Goal: Check status: Check status

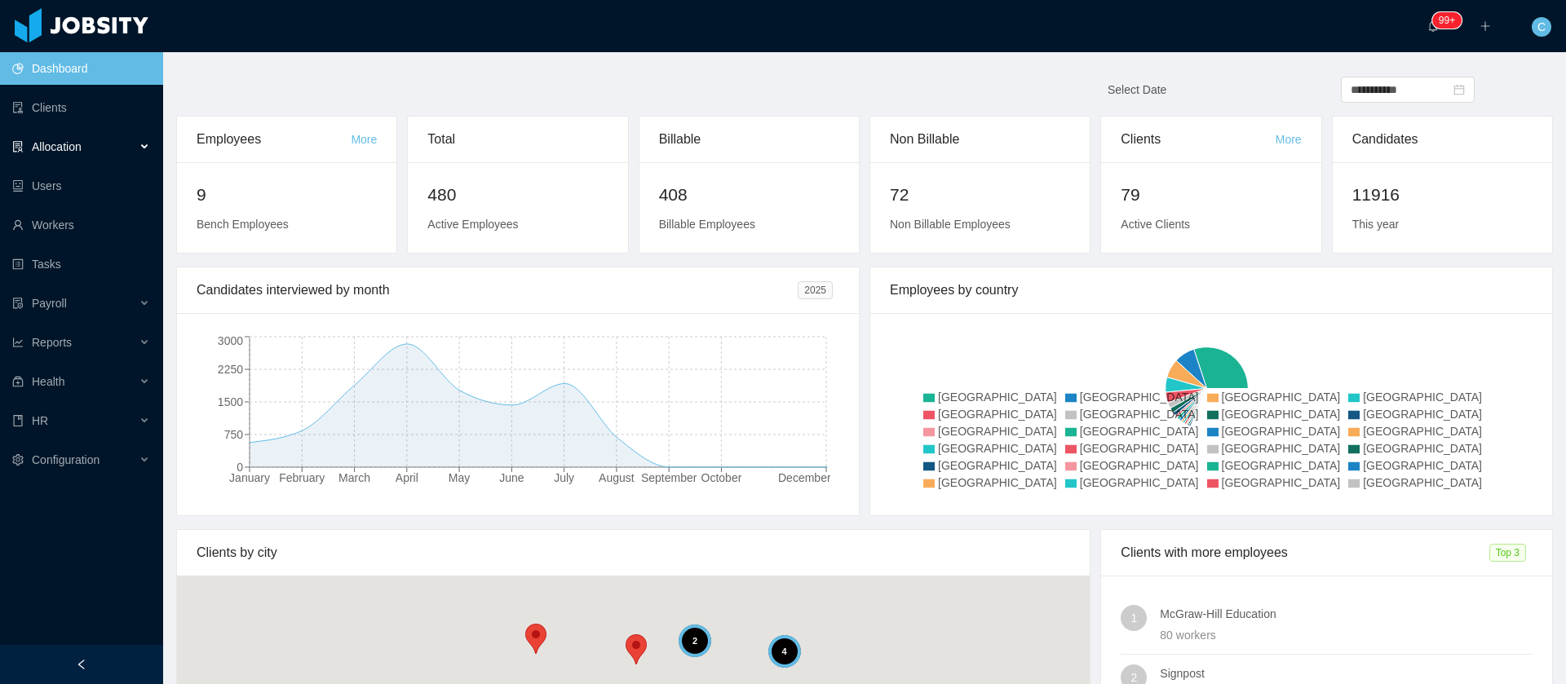
click at [107, 145] on div "Allocation" at bounding box center [81, 147] width 163 height 33
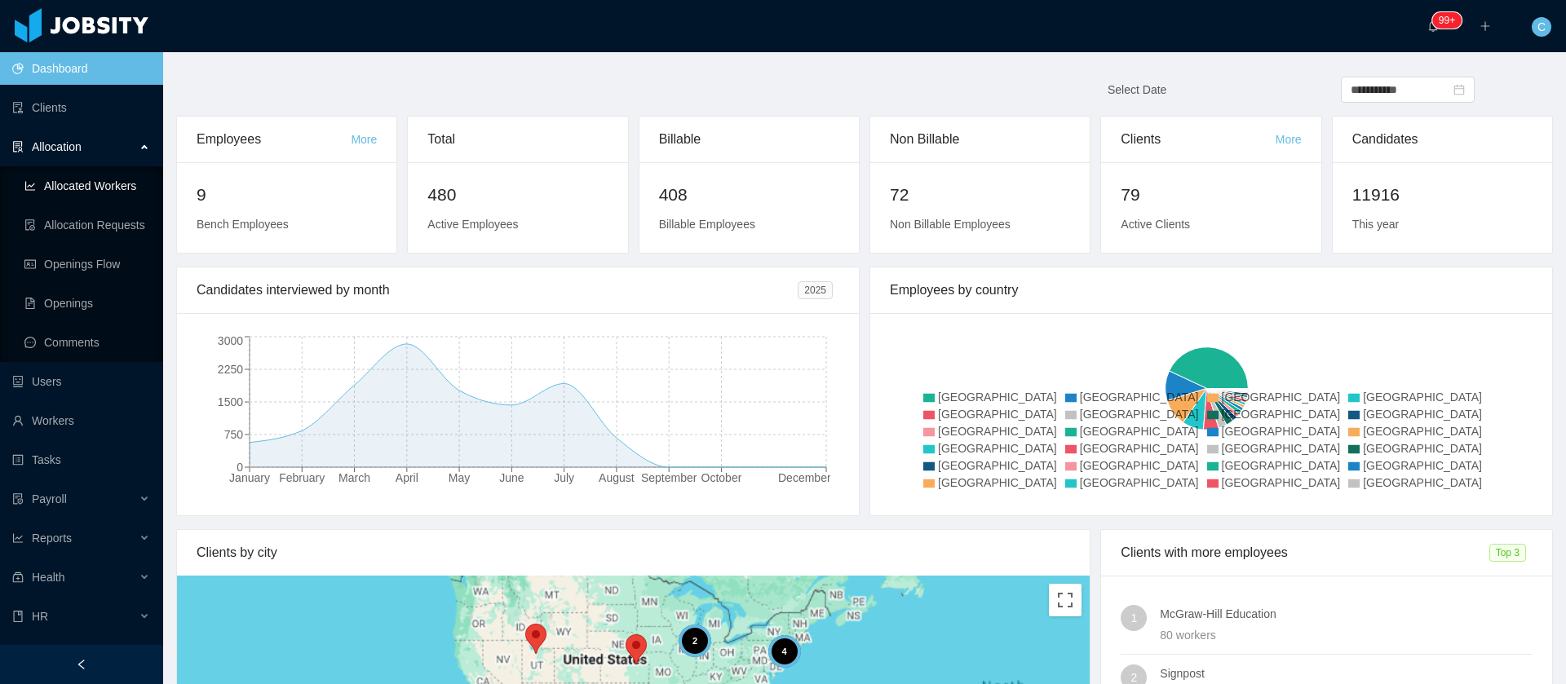
click at [102, 193] on link "Allocated Workers" at bounding box center [87, 186] width 126 height 33
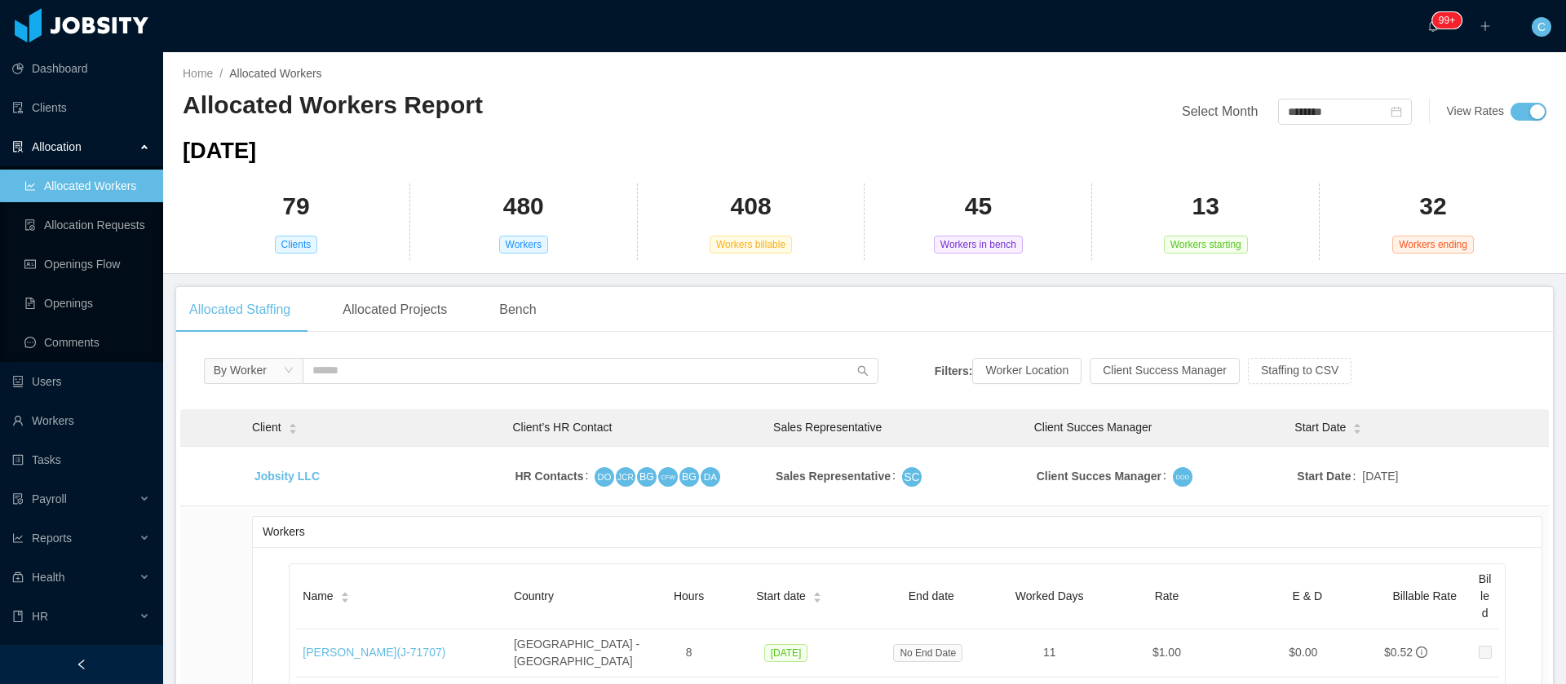
click at [585, 158] on div "[DATE]" at bounding box center [865, 151] width 1364 height 33
click at [61, 534] on span "Reports" at bounding box center [52, 538] width 40 height 13
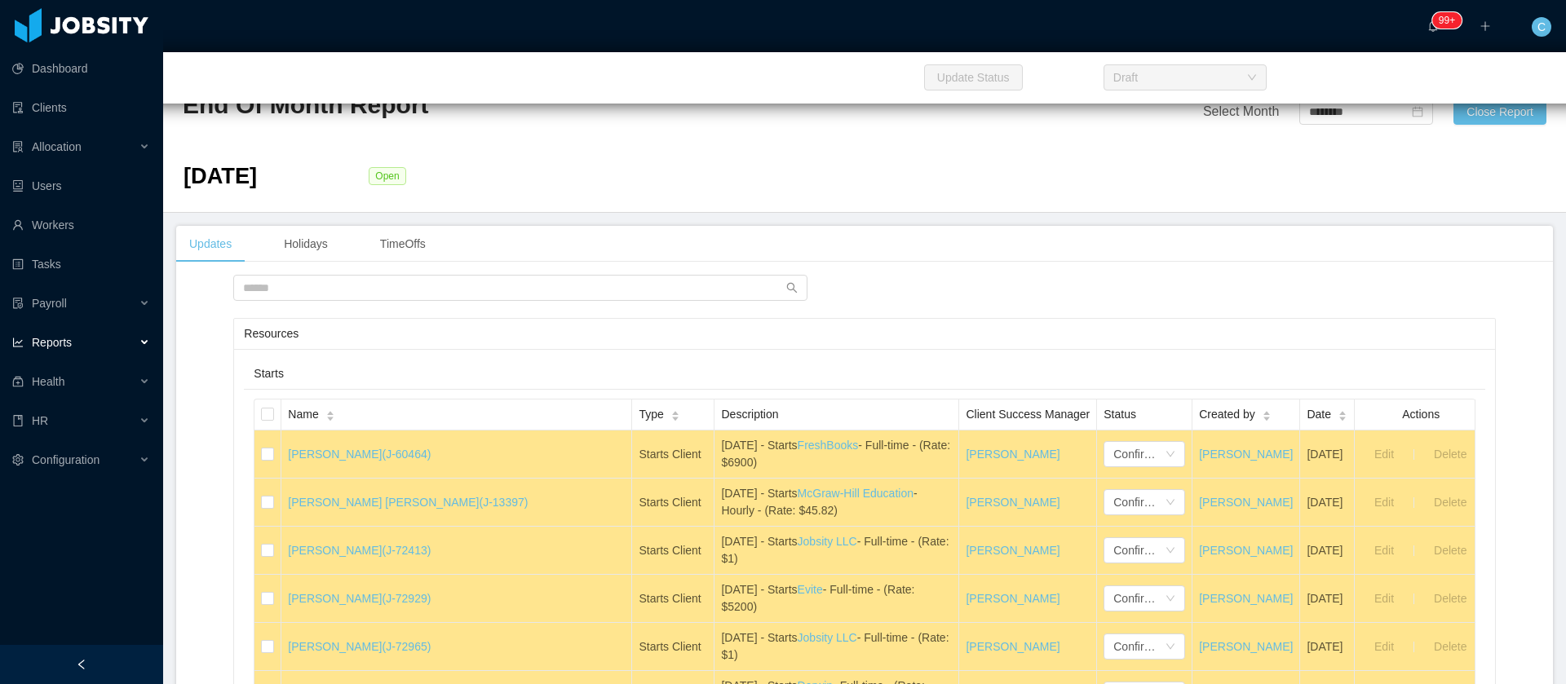
drag, startPoint x: 296, startPoint y: 219, endPoint x: 389, endPoint y: 214, distance: 93.2
drag, startPoint x: 389, startPoint y: 214, endPoint x: 906, endPoint y: 16, distance: 553.6
